Goal: Register for event/course

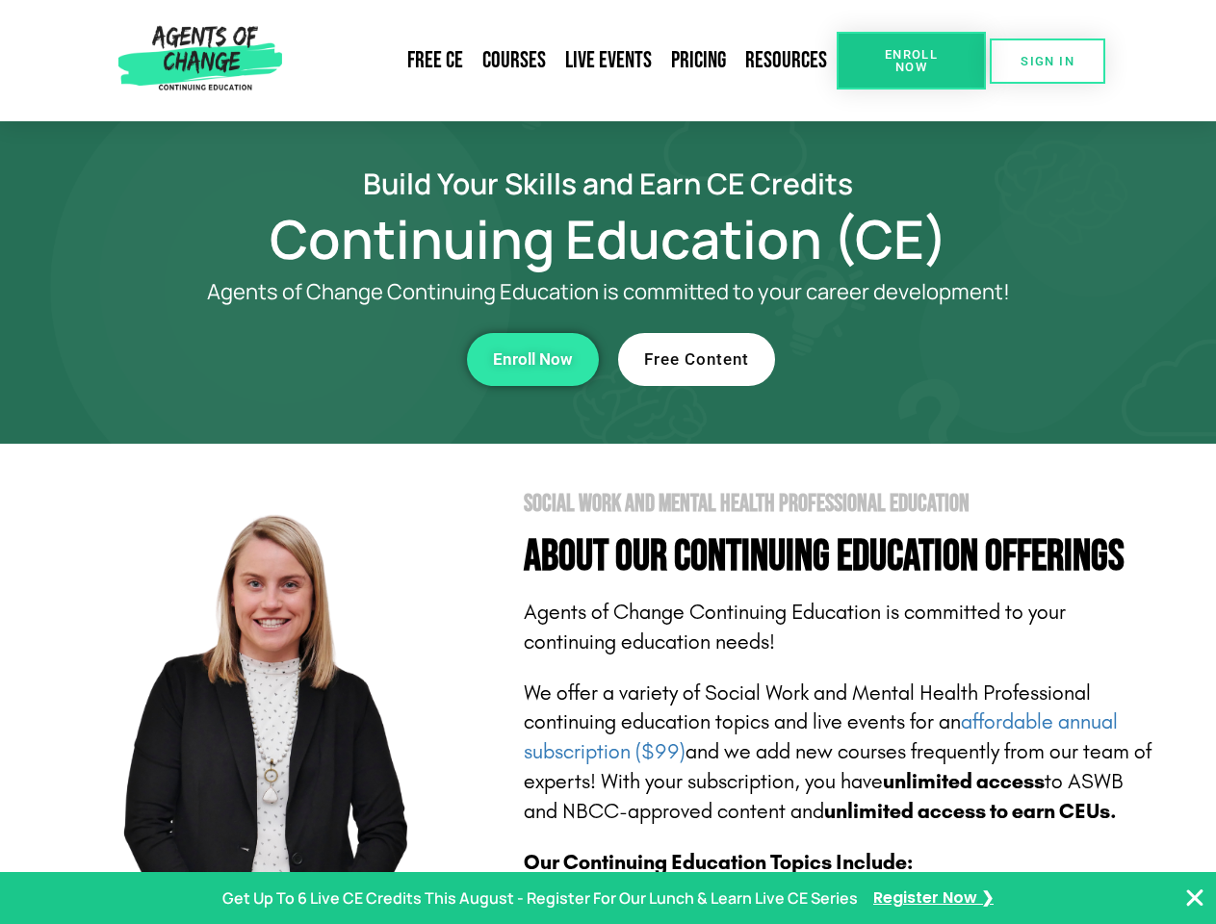
click at [607, 462] on section "Social Work and Mental Health Professional Education About Our Continuing Educa…" at bounding box center [608, 848] width 1216 height 808
click at [910, 61] on span "Enroll Now" at bounding box center [911, 60] width 88 height 25
click at [1047, 61] on span "SIGN IN" at bounding box center [1047, 61] width 54 height 13
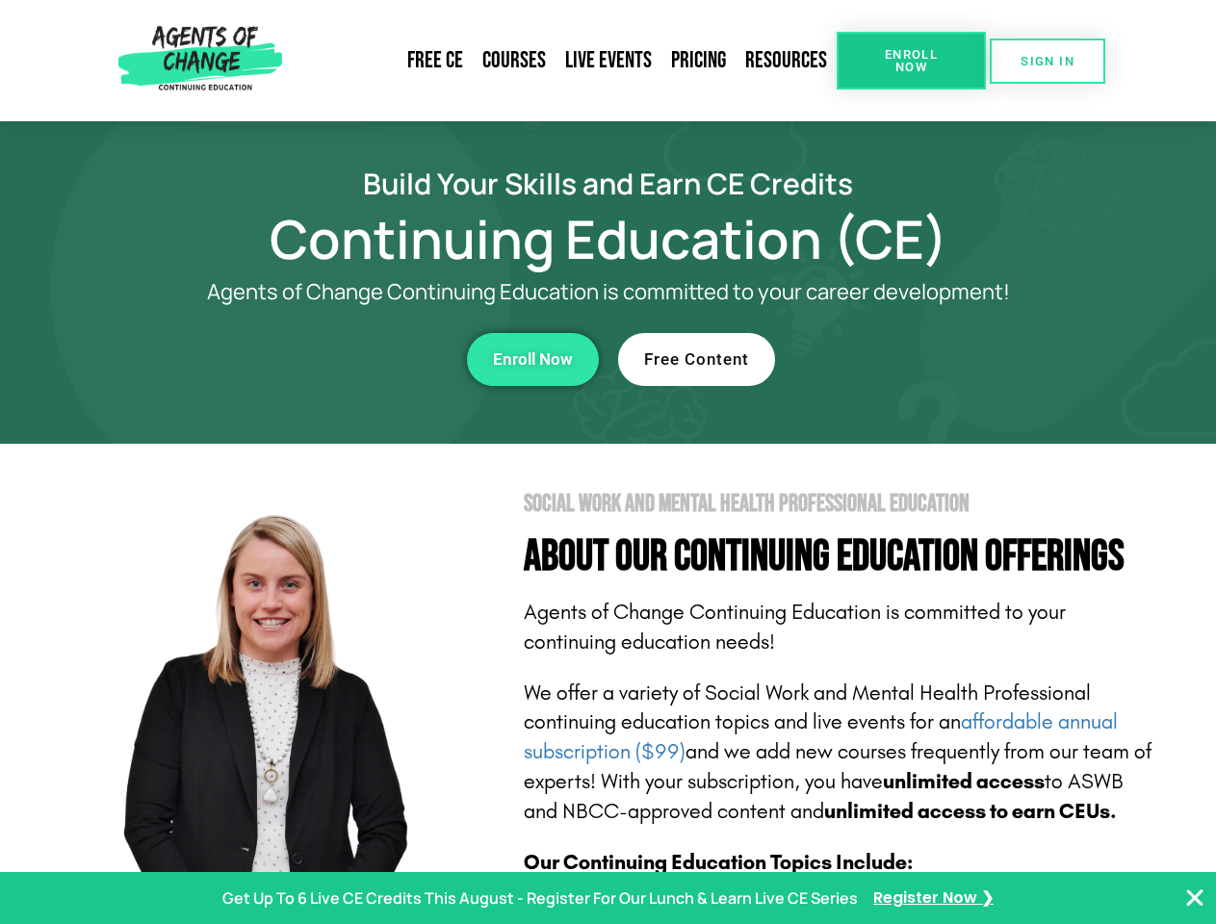
click at [334, 359] on div "Enroll Now" at bounding box center [333, 359] width 529 height 53
click at [532, 359] on span "Enroll Now" at bounding box center [533, 359] width 80 height 16
click at [883, 359] on div "Free Content" at bounding box center [882, 359] width 529 height 53
